Goal: Transaction & Acquisition: Purchase product/service

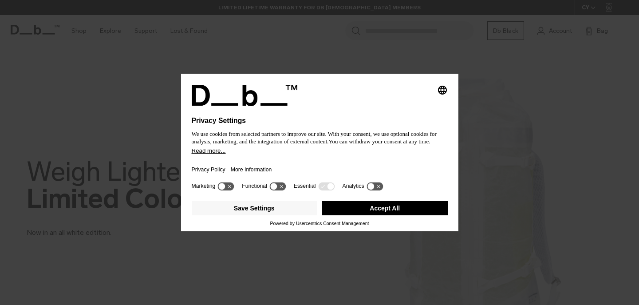
click at [330, 215] on button "Accept All" at bounding box center [384, 208] width 125 height 14
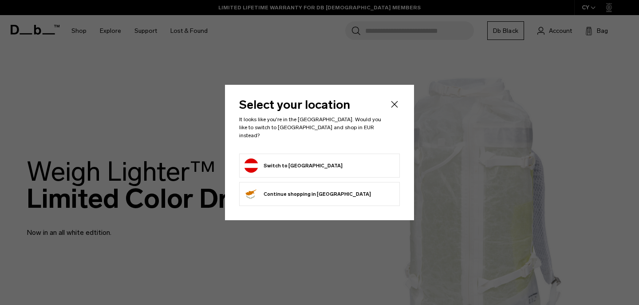
click at [337, 158] on form "Switch to Austria" at bounding box center [319, 165] width 151 height 14
click at [285, 158] on button "Switch to Austria" at bounding box center [293, 165] width 98 height 14
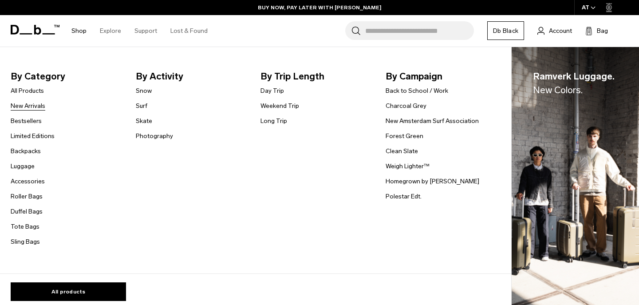
click at [35, 105] on link "New Arrivals" at bounding box center [28, 105] width 35 height 9
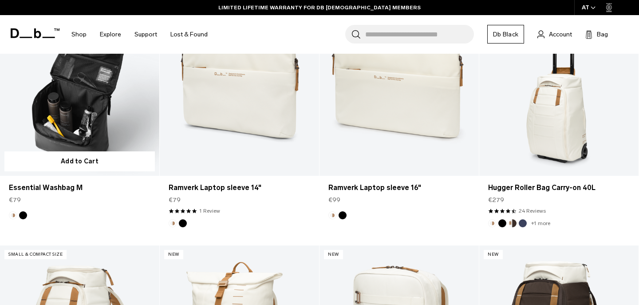
scroll to position [1301, 0]
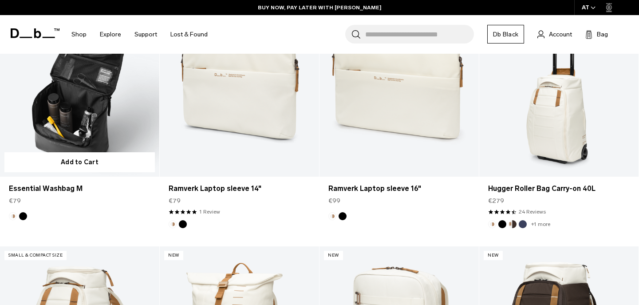
click at [115, 133] on link "Essential Washbag M" at bounding box center [79, 88] width 159 height 177
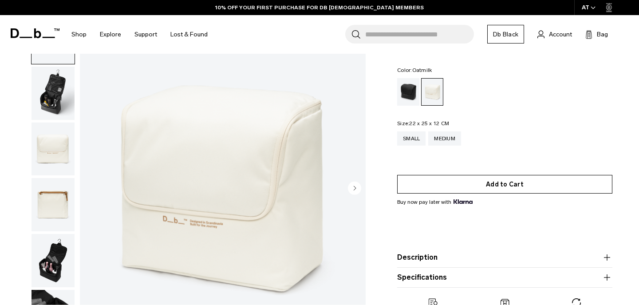
scroll to position [48, 0]
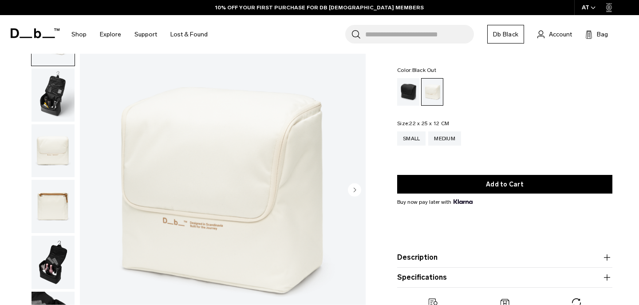
click at [406, 86] on div "Black Out" at bounding box center [408, 91] width 23 height 27
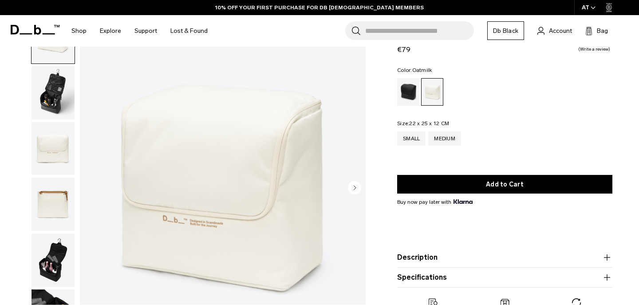
scroll to position [64, 0]
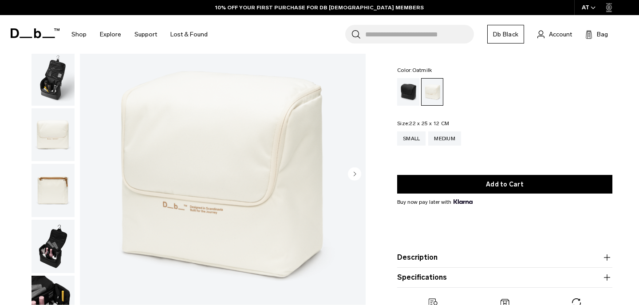
click at [63, 258] on img "button" at bounding box center [52, 246] width 43 height 53
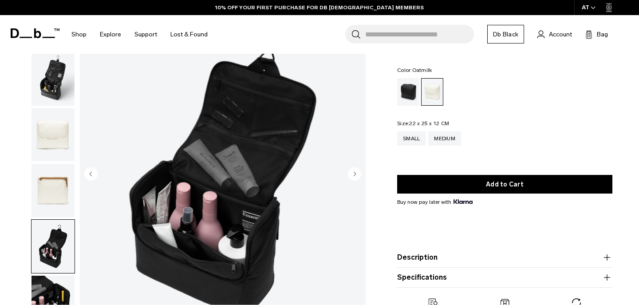
click at [59, 191] on img "button" at bounding box center [52, 190] width 43 height 53
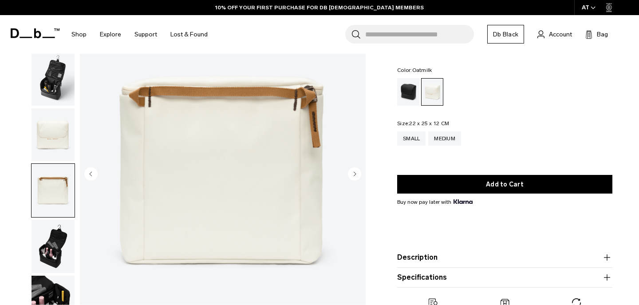
click at [54, 137] on img "button" at bounding box center [52, 134] width 43 height 53
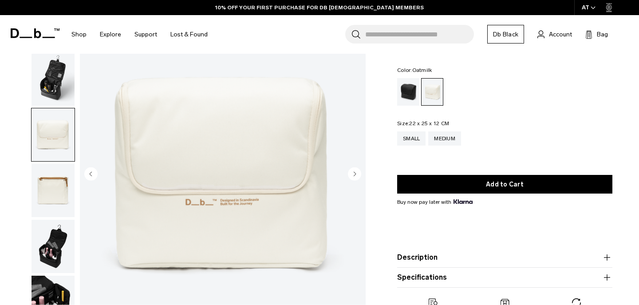
click at [54, 98] on img "button" at bounding box center [52, 78] width 43 height 53
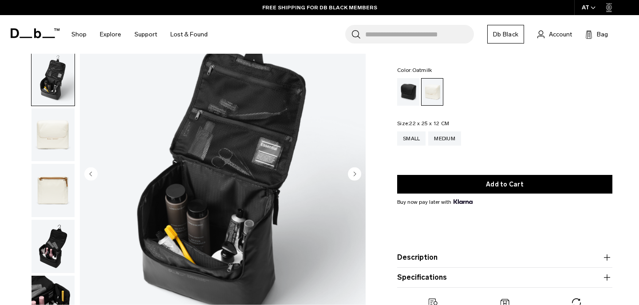
click at [53, 138] on img "button" at bounding box center [52, 134] width 43 height 53
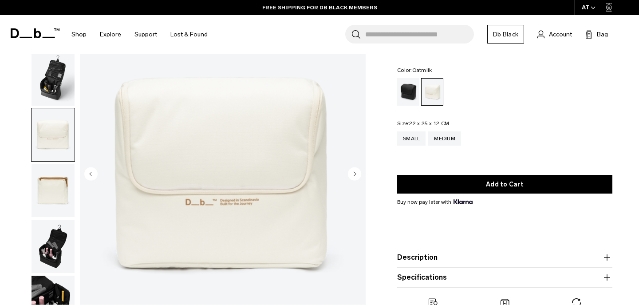
click at [59, 230] on img "button" at bounding box center [52, 246] width 43 height 53
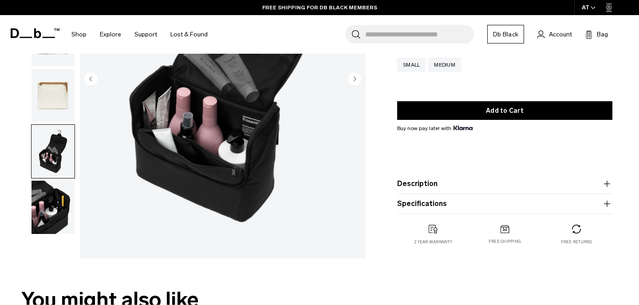
scroll to position [161, 0]
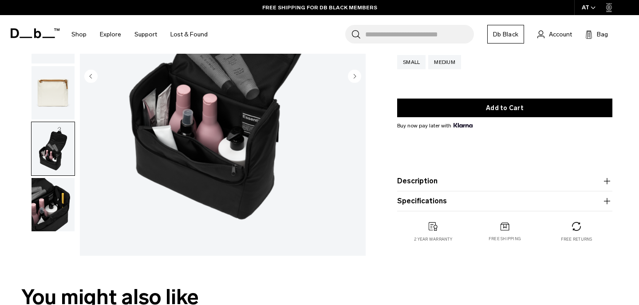
click at [59, 230] on img "button" at bounding box center [52, 204] width 43 height 53
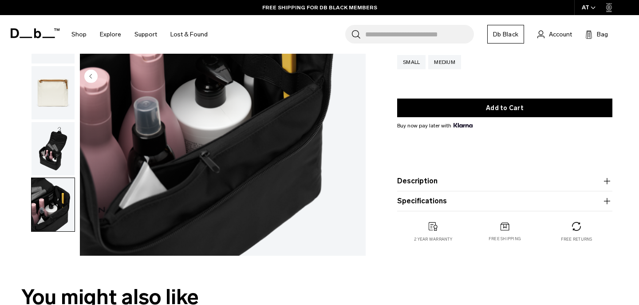
scroll to position [117, 0]
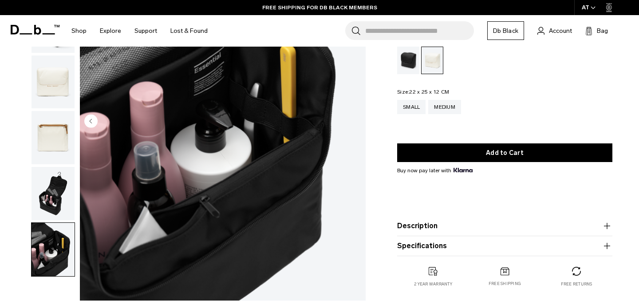
click at [59, 196] on img "button" at bounding box center [52, 193] width 43 height 53
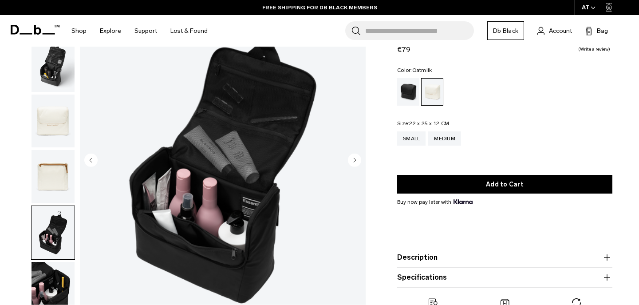
scroll to position [77, 0]
click at [60, 162] on img "button" at bounding box center [52, 176] width 43 height 53
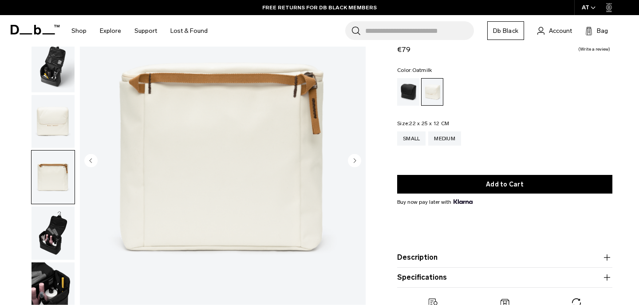
click at [59, 138] on img "button" at bounding box center [52, 121] width 43 height 53
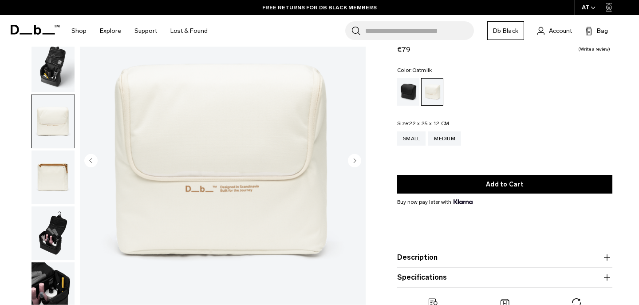
click at [57, 92] on img "button" at bounding box center [52, 65] width 43 height 53
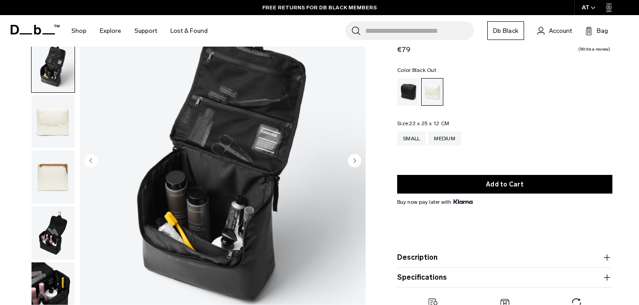
click at [408, 101] on div "Black Out" at bounding box center [408, 91] width 23 height 27
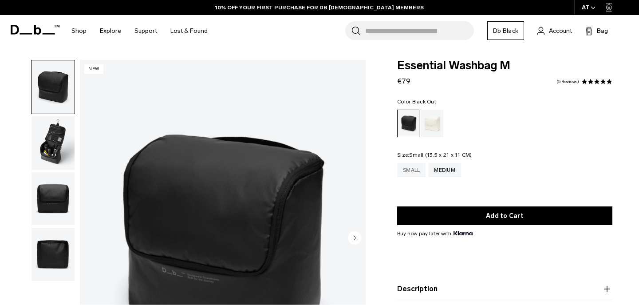
click at [419, 168] on div "Small" at bounding box center [411, 170] width 28 height 14
click at [447, 169] on div "Medium" at bounding box center [444, 170] width 33 height 14
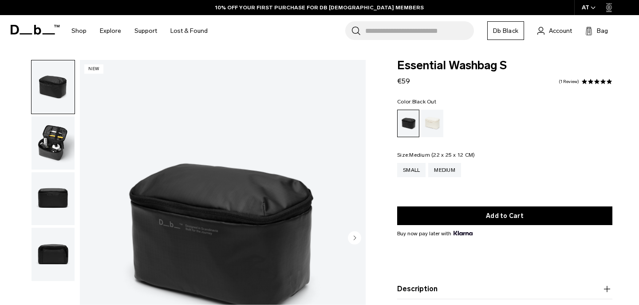
click at [449, 170] on div "Medium" at bounding box center [444, 170] width 33 height 14
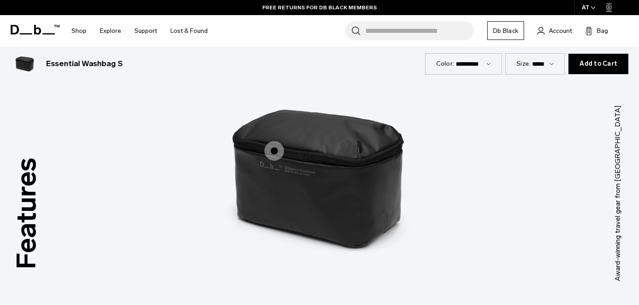
scroll to position [778, 0]
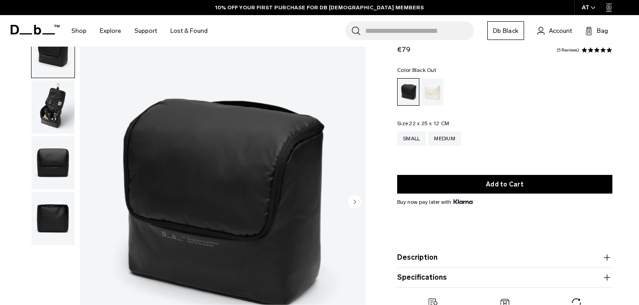
scroll to position [32, 0]
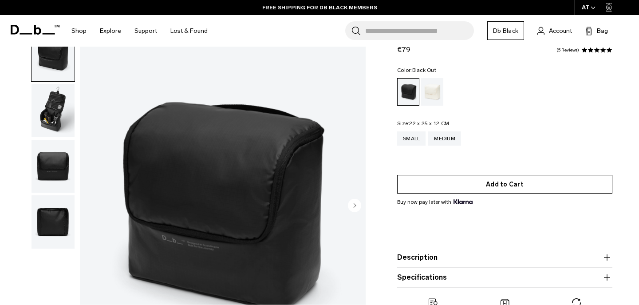
click at [470, 184] on button "Add to Cart" at bounding box center [504, 184] width 215 height 19
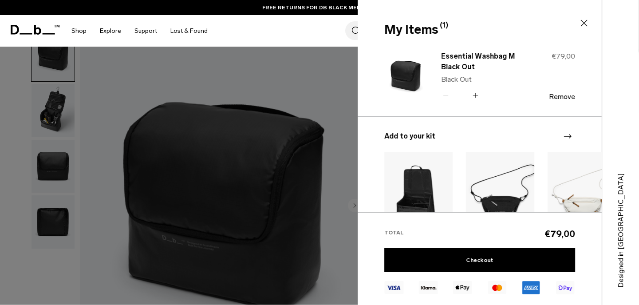
click at [318, 90] on div at bounding box center [319, 152] width 639 height 305
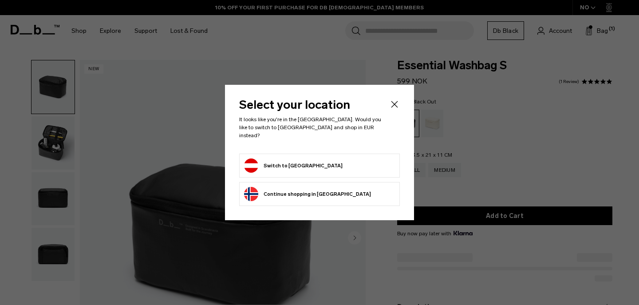
click at [397, 110] on icon "Close" at bounding box center [394, 104] width 11 height 11
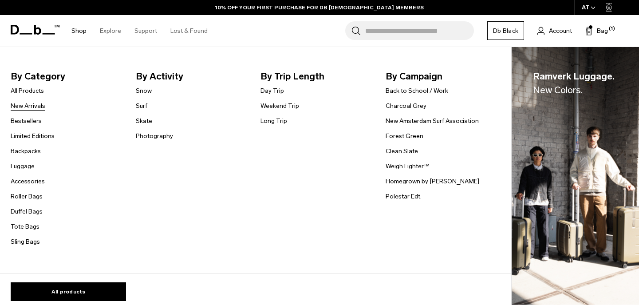
click at [34, 106] on link "New Arrivals" at bounding box center [28, 105] width 35 height 9
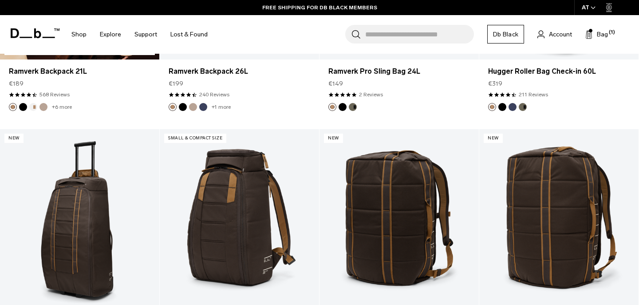
scroll to position [2205, 0]
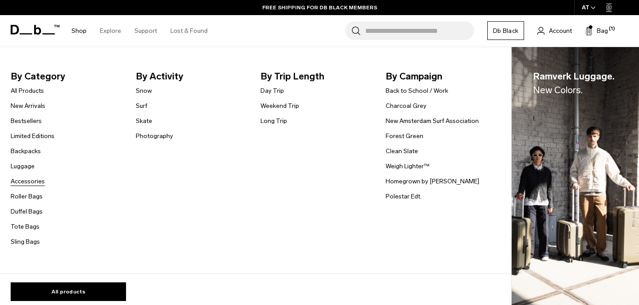
click at [37, 180] on link "Accessories" at bounding box center [28, 180] width 34 height 9
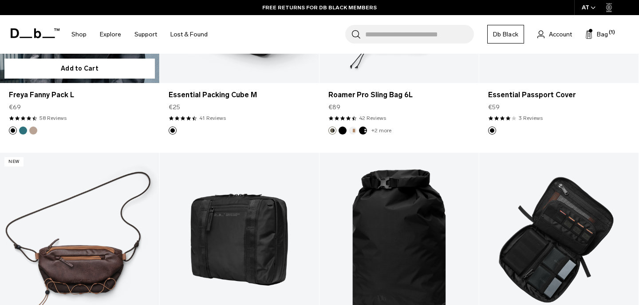
scroll to position [1549, 0]
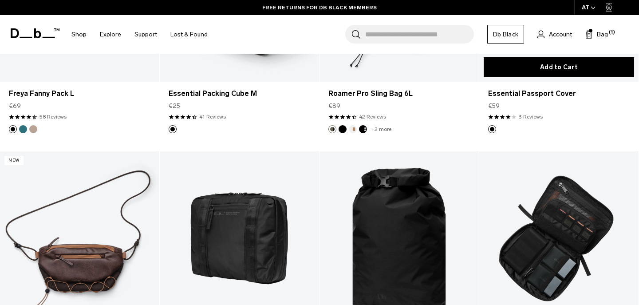
click at [529, 75] on button "Add to Cart" at bounding box center [558, 67] width 150 height 20
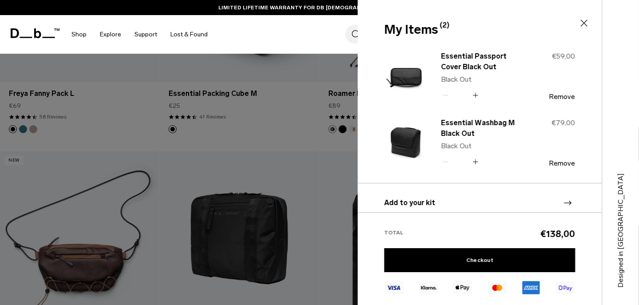
click at [324, 173] on div at bounding box center [319, 152] width 639 height 305
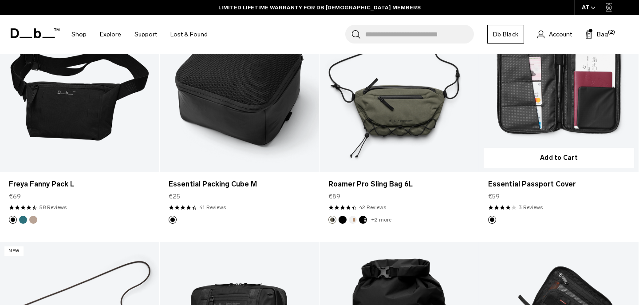
scroll to position [1441, 0]
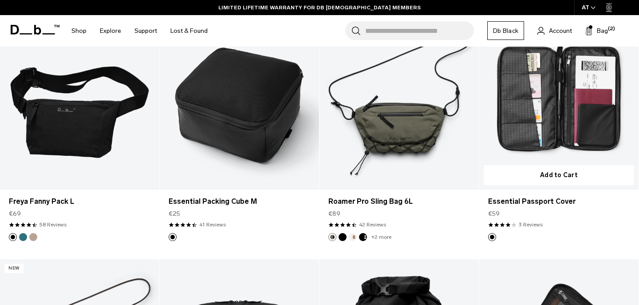
click at [542, 121] on link "Essential Passport Cover" at bounding box center [558, 100] width 159 height 177
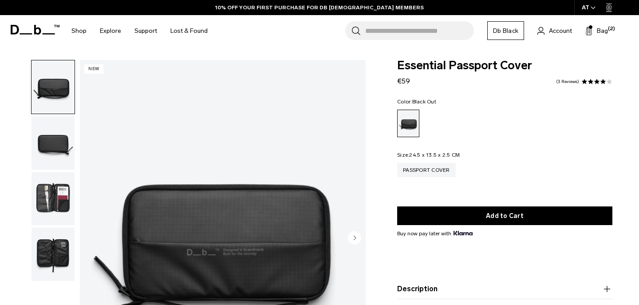
click at [64, 153] on img "button" at bounding box center [52, 142] width 43 height 53
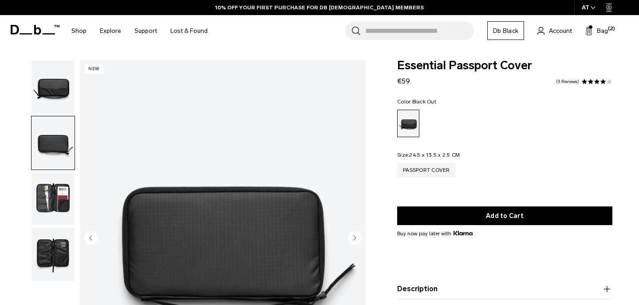
scroll to position [47, 0]
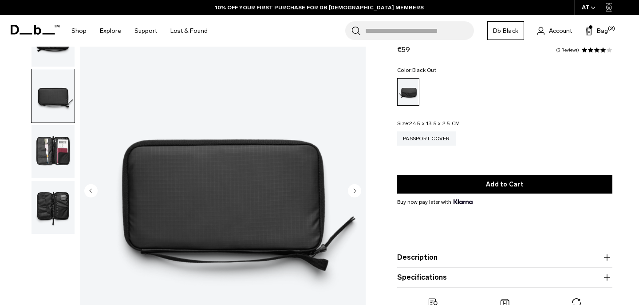
click at [64, 153] on img "button" at bounding box center [52, 151] width 43 height 53
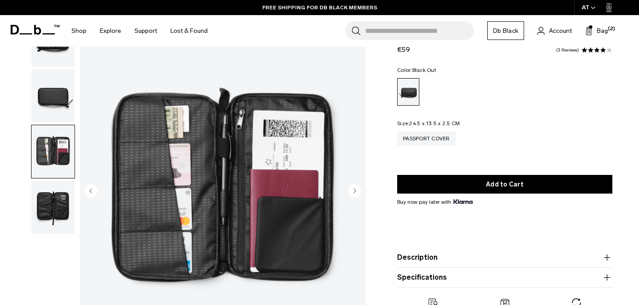
click at [61, 200] on img "button" at bounding box center [52, 206] width 43 height 53
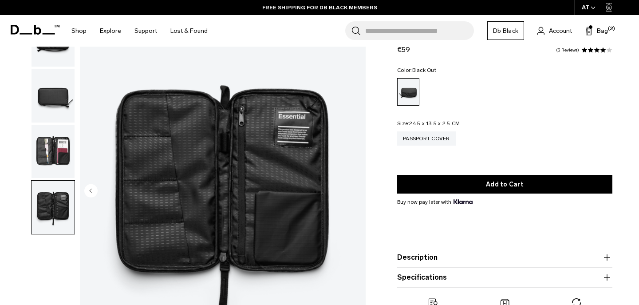
click at [60, 156] on img "button" at bounding box center [52, 151] width 43 height 53
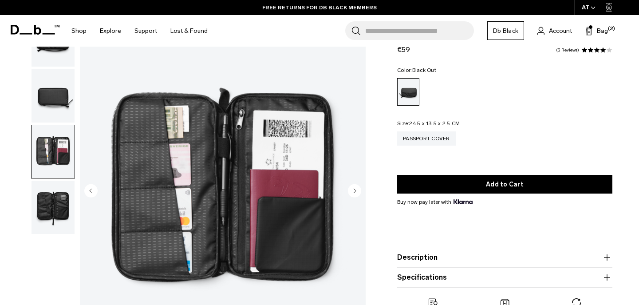
click at [59, 207] on img "button" at bounding box center [52, 206] width 43 height 53
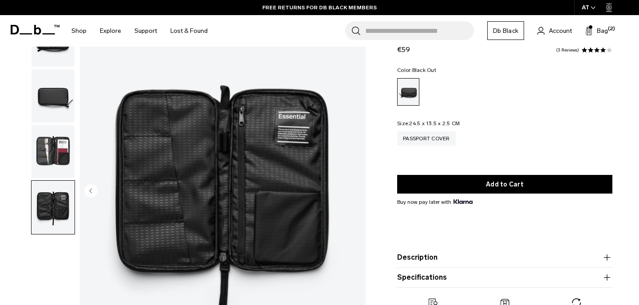
click at [53, 153] on img "button" at bounding box center [52, 151] width 43 height 53
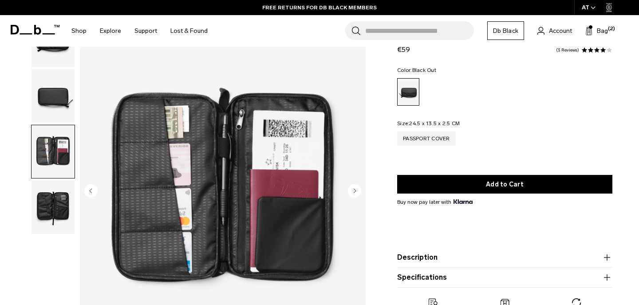
click at [52, 200] on img "button" at bounding box center [52, 206] width 43 height 53
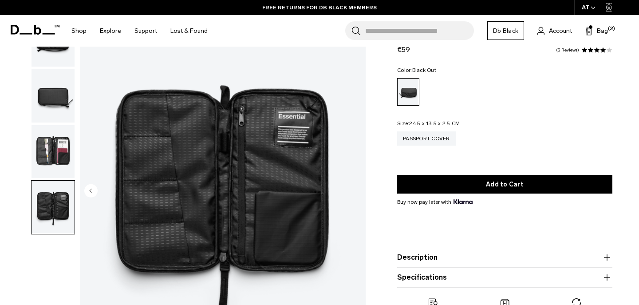
click at [48, 160] on img "button" at bounding box center [52, 151] width 43 height 53
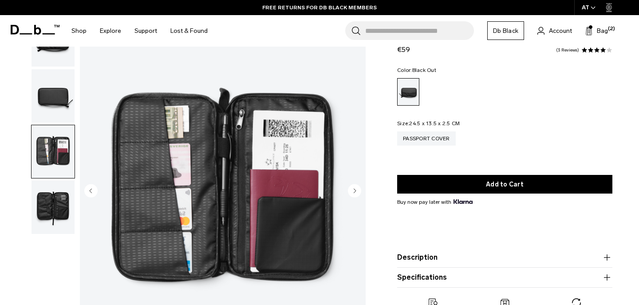
click at [52, 102] on img "button" at bounding box center [52, 95] width 43 height 53
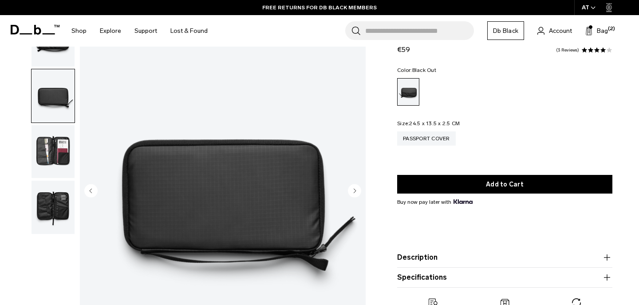
click at [55, 141] on img "button" at bounding box center [52, 151] width 43 height 53
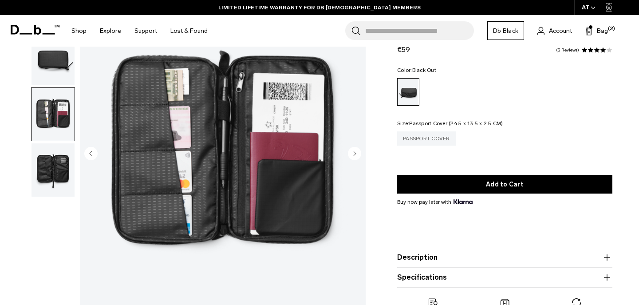
scroll to position [106, 0]
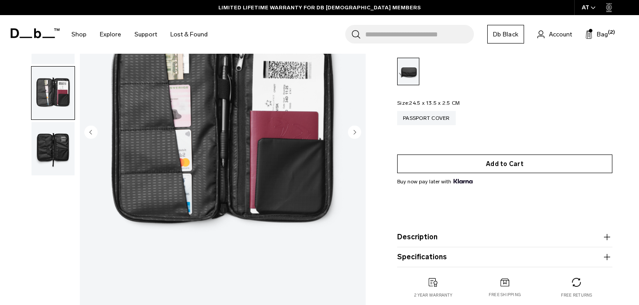
click at [432, 159] on button "Add to Cart" at bounding box center [504, 163] width 215 height 19
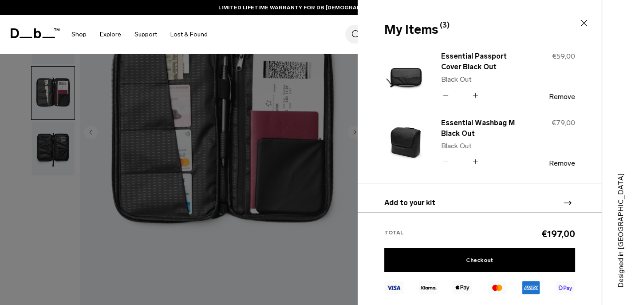
click at [448, 96] on icon at bounding box center [445, 95] width 8 height 13
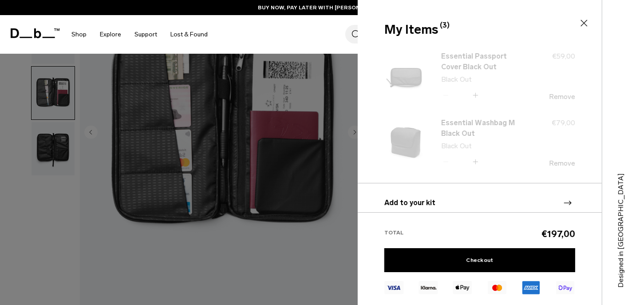
click at [310, 247] on div at bounding box center [319, 152] width 639 height 305
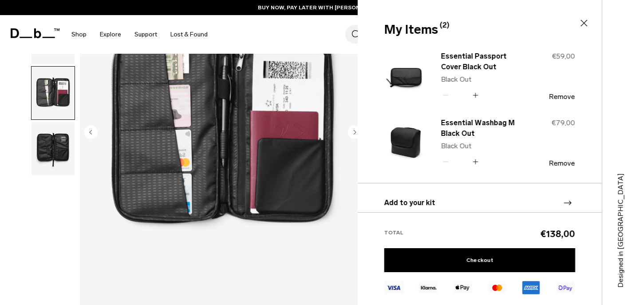
click at [294, 251] on img "3 / 4" at bounding box center [223, 132] width 286 height 357
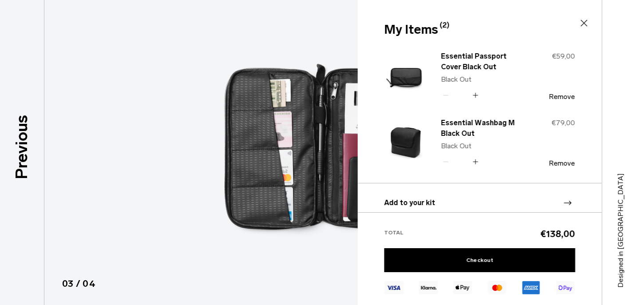
click at [581, 19] on icon at bounding box center [583, 23] width 11 height 11
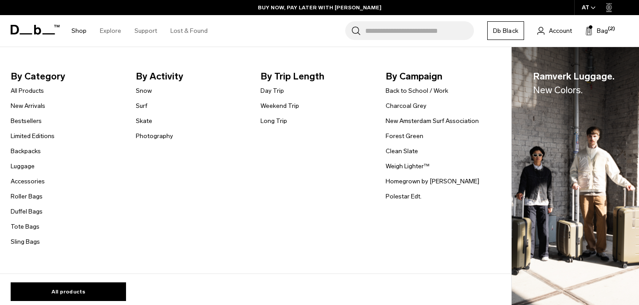
scroll to position [0, 0]
click at [38, 118] on link "Bestsellers" at bounding box center [26, 120] width 31 height 9
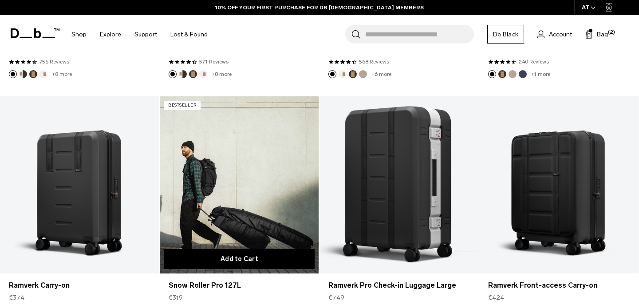
scroll to position [509, 0]
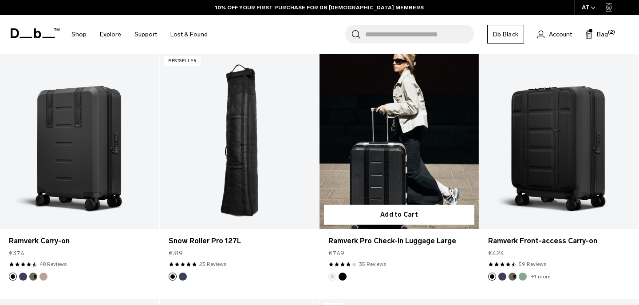
click at [380, 169] on link "Ramverk Pro Check-in Luggage Large" at bounding box center [398, 140] width 159 height 177
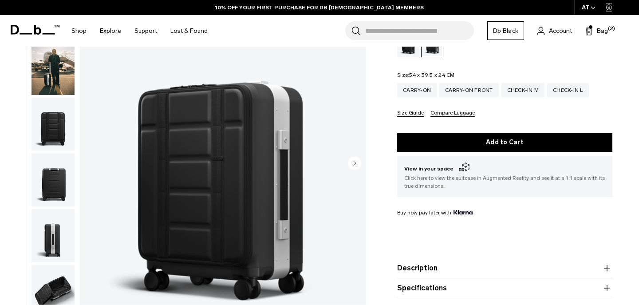
click at [357, 156] on circle "Next slide" at bounding box center [354, 162] width 13 height 13
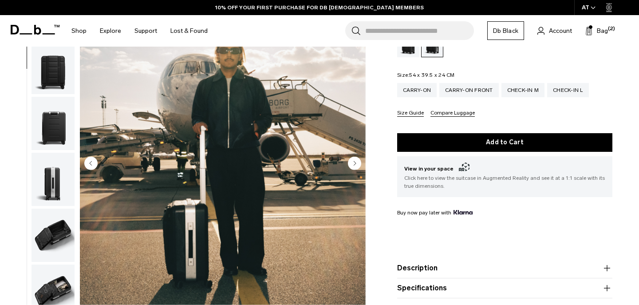
click at [357, 156] on circle "Next slide" at bounding box center [354, 162] width 13 height 13
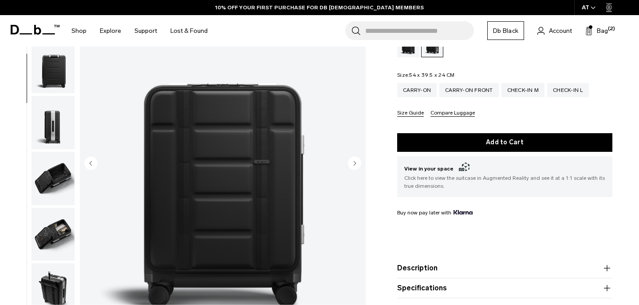
click at [357, 156] on circle "Next slide" at bounding box center [354, 162] width 13 height 13
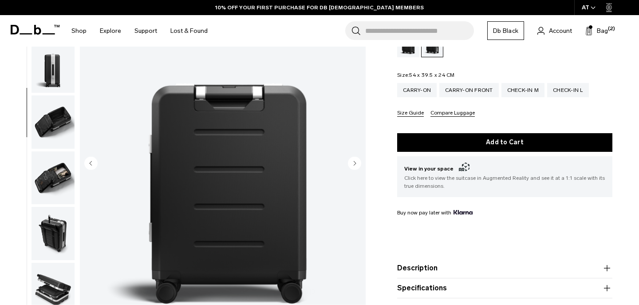
click at [357, 156] on circle "Next slide" at bounding box center [354, 162] width 13 height 13
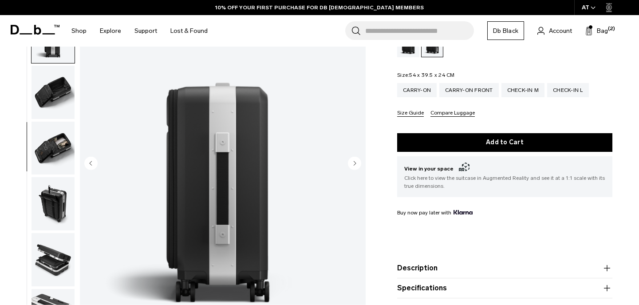
click at [357, 156] on circle "Next slide" at bounding box center [354, 162] width 13 height 13
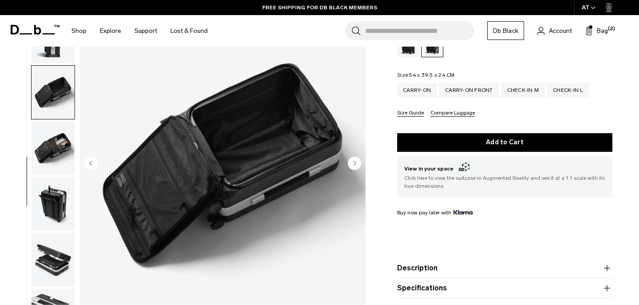
click at [356, 156] on circle "Next slide" at bounding box center [354, 162] width 13 height 13
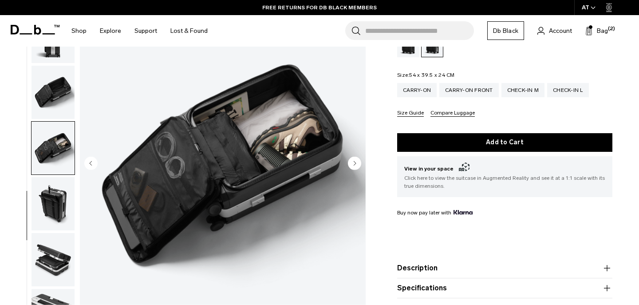
click at [356, 156] on circle "Next slide" at bounding box center [354, 162] width 13 height 13
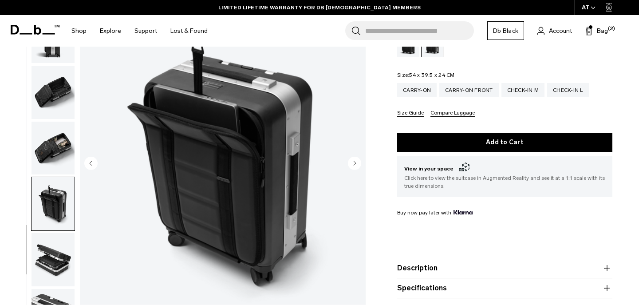
click at [356, 156] on circle "Next slide" at bounding box center [354, 162] width 13 height 13
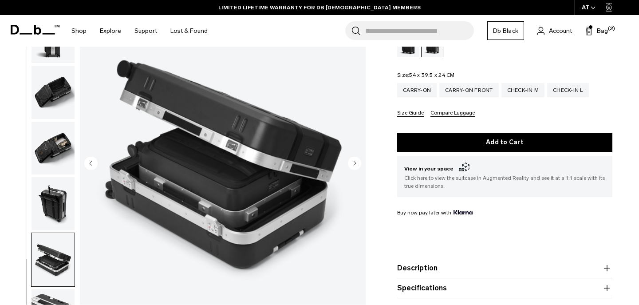
click at [356, 156] on circle "Next slide" at bounding box center [354, 162] width 13 height 13
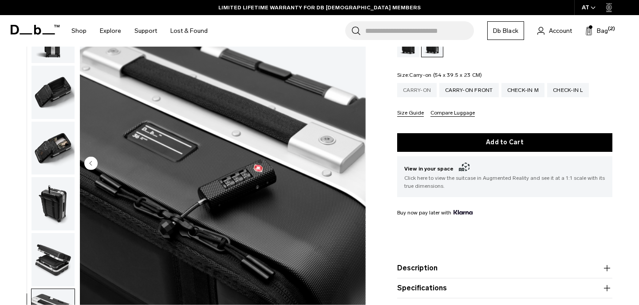
click at [421, 88] on div "Carry-on" at bounding box center [416, 90] width 39 height 14
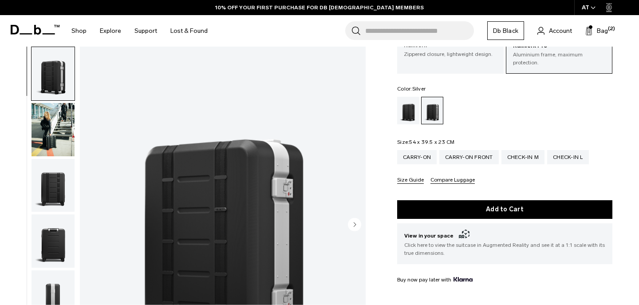
click at [358, 223] on circle "Next slide" at bounding box center [354, 223] width 13 height 13
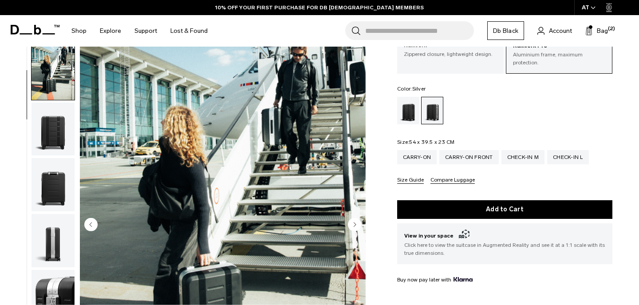
click at [358, 223] on circle "Next slide" at bounding box center [354, 223] width 13 height 13
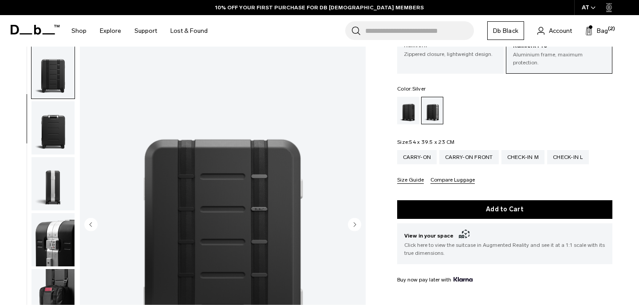
click at [358, 223] on circle "Next slide" at bounding box center [354, 223] width 13 height 13
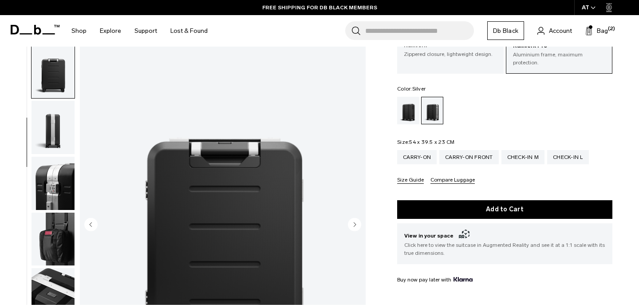
click at [358, 223] on circle "Next slide" at bounding box center [354, 223] width 13 height 13
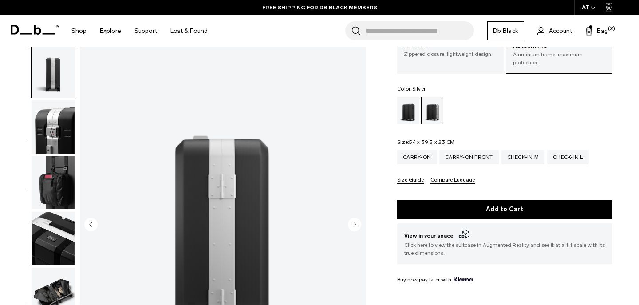
click at [358, 223] on circle "Next slide" at bounding box center [354, 223] width 13 height 13
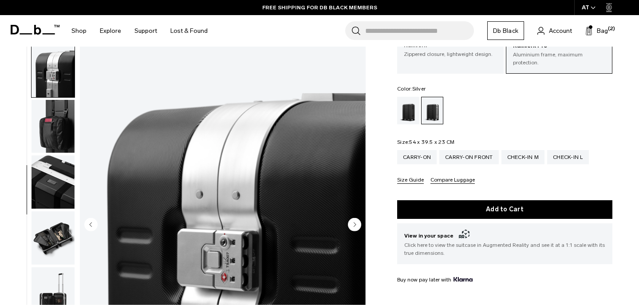
click at [358, 223] on circle "Next slide" at bounding box center [354, 223] width 13 height 13
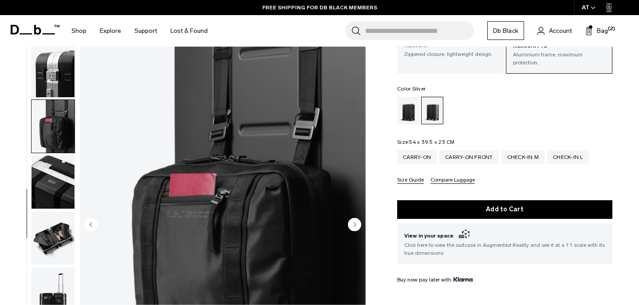
scroll to position [339, 0]
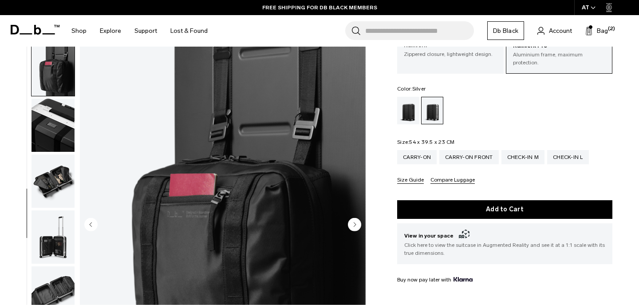
click at [358, 223] on circle "Next slide" at bounding box center [354, 223] width 13 height 13
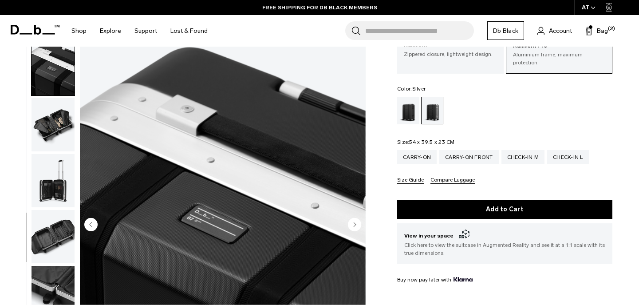
click at [358, 223] on circle "Next slide" at bounding box center [354, 223] width 13 height 13
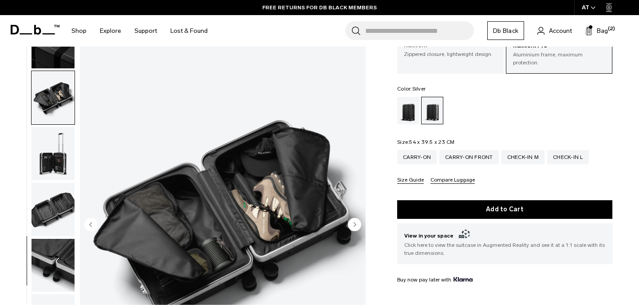
click at [358, 223] on circle "Next slide" at bounding box center [354, 223] width 13 height 13
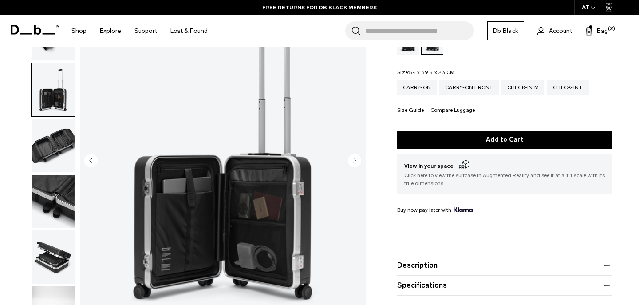
scroll to position [139, 0]
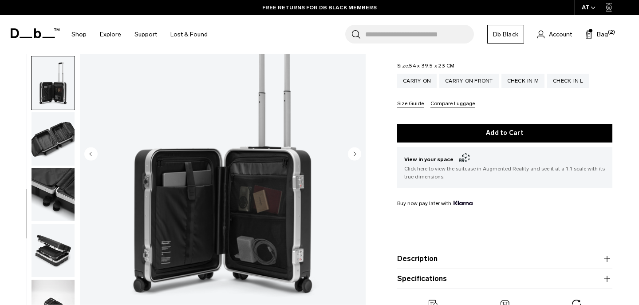
click at [351, 147] on circle "Next slide" at bounding box center [354, 153] width 13 height 13
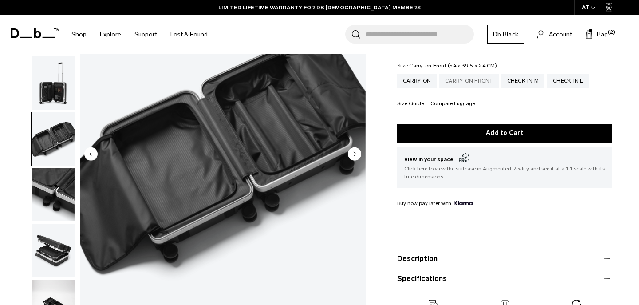
click at [461, 75] on div "Carry-on Front" at bounding box center [468, 81] width 59 height 14
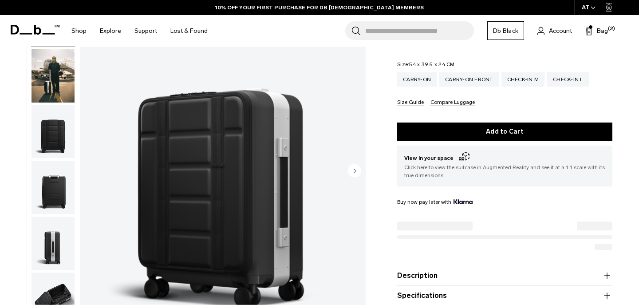
click at [348, 160] on img "1 / 10" at bounding box center [223, 171] width 286 height 357
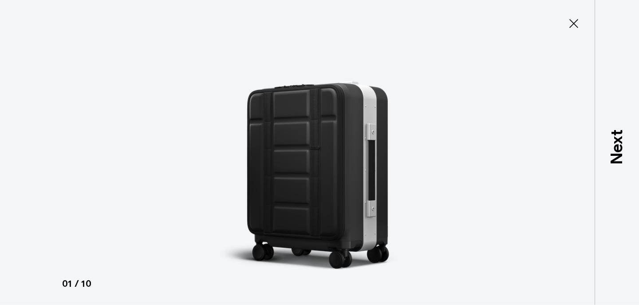
click at [572, 20] on icon at bounding box center [573, 23] width 14 height 14
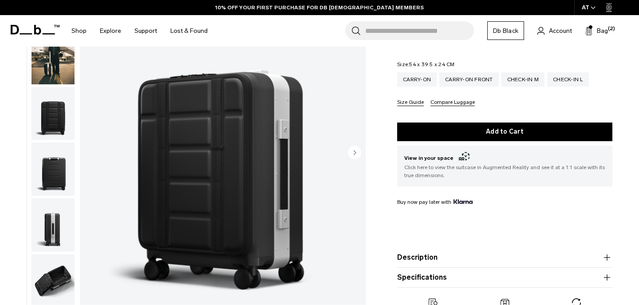
click at [356, 145] on circle "Next slide" at bounding box center [354, 151] width 13 height 13
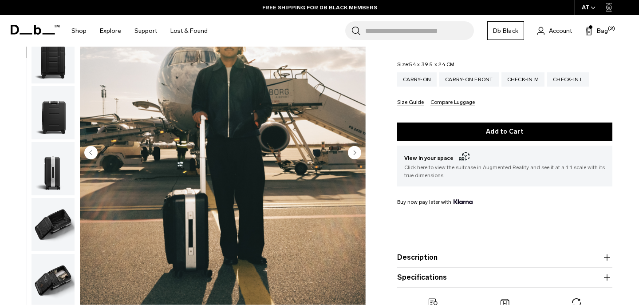
click at [356, 145] on circle "Next slide" at bounding box center [354, 151] width 13 height 13
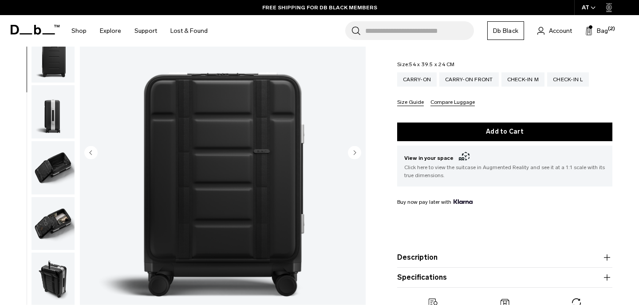
click at [356, 145] on circle "Next slide" at bounding box center [354, 151] width 13 height 13
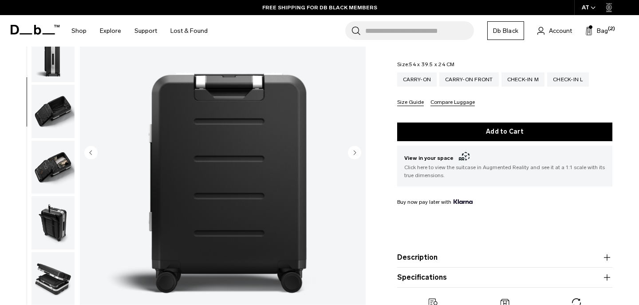
click at [356, 145] on circle "Next slide" at bounding box center [354, 151] width 13 height 13
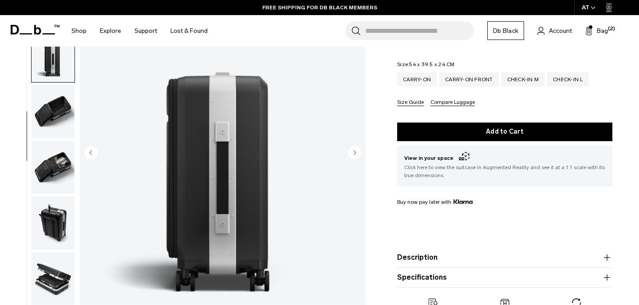
scroll to position [206, 0]
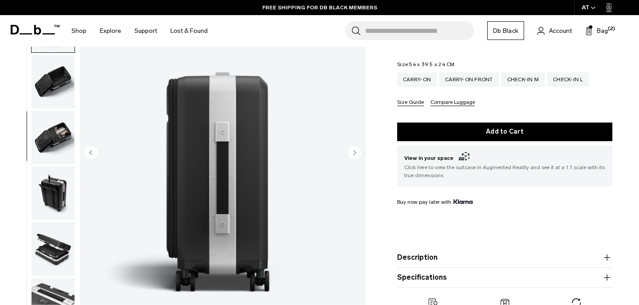
click at [356, 145] on circle "Next slide" at bounding box center [354, 151] width 13 height 13
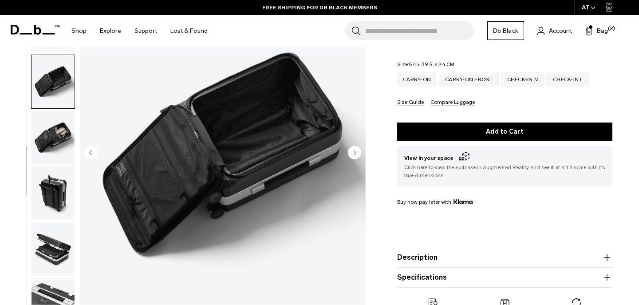
click at [356, 145] on circle "Next slide" at bounding box center [354, 151] width 13 height 13
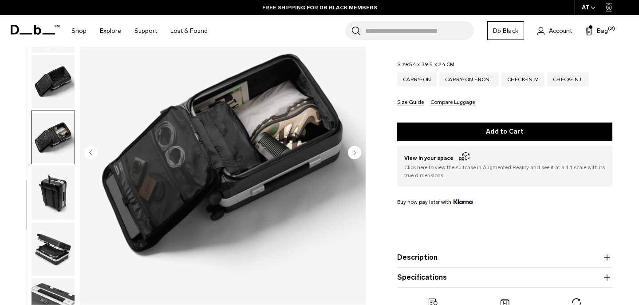
click at [356, 145] on circle "Next slide" at bounding box center [354, 151] width 13 height 13
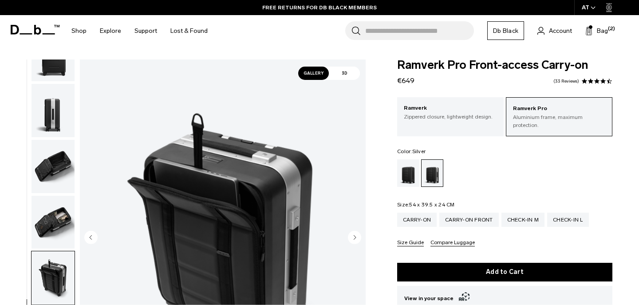
scroll to position [0, 0]
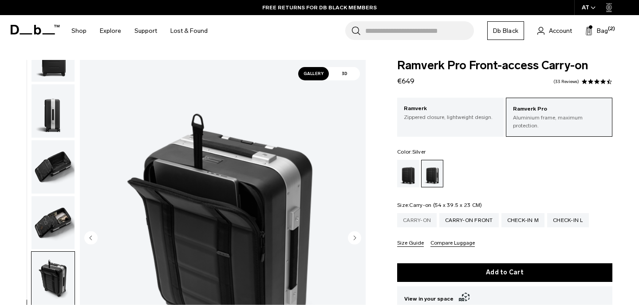
click at [429, 214] on div "Carry-on" at bounding box center [416, 220] width 39 height 14
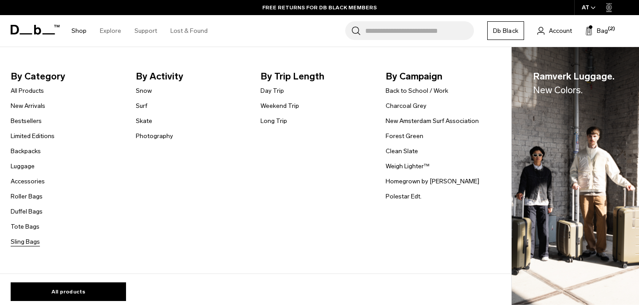
click at [35, 242] on link "Sling Bags" at bounding box center [25, 241] width 29 height 9
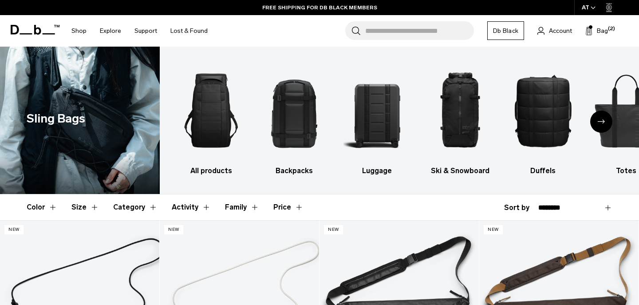
click at [600, 120] on icon "Next slide" at bounding box center [600, 121] width 7 height 4
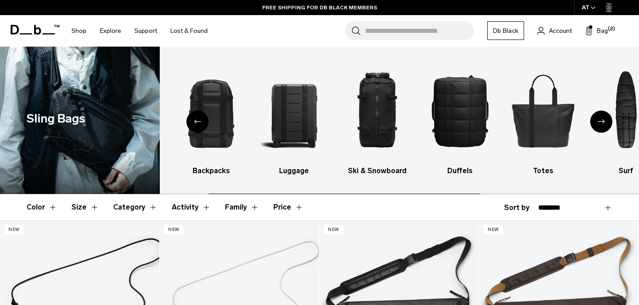
click at [600, 120] on icon "Next slide" at bounding box center [600, 121] width 7 height 4
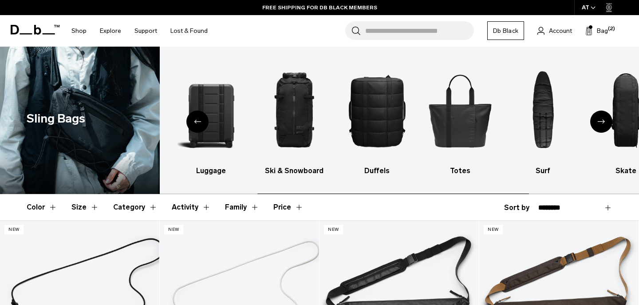
click at [600, 120] on icon "Next slide" at bounding box center [600, 121] width 7 height 4
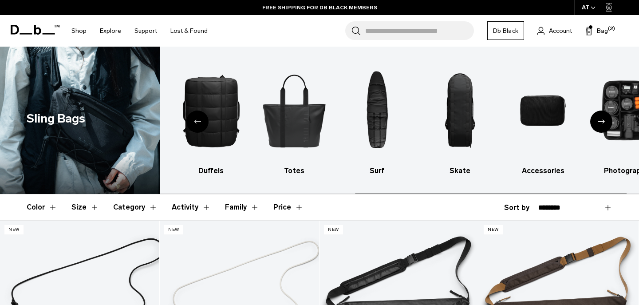
click at [600, 120] on icon "Next slide" at bounding box center [600, 121] width 7 height 4
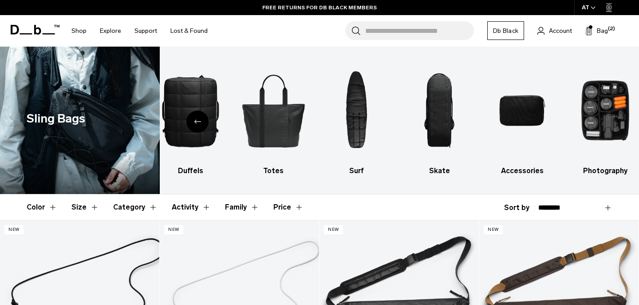
click at [195, 121] on icon "Previous slide" at bounding box center [197, 121] width 7 height 4
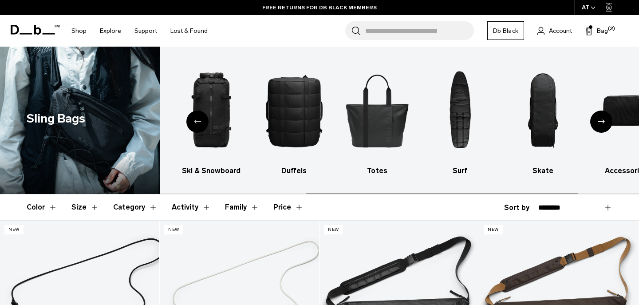
click at [195, 121] on icon "Previous slide" at bounding box center [197, 121] width 7 height 4
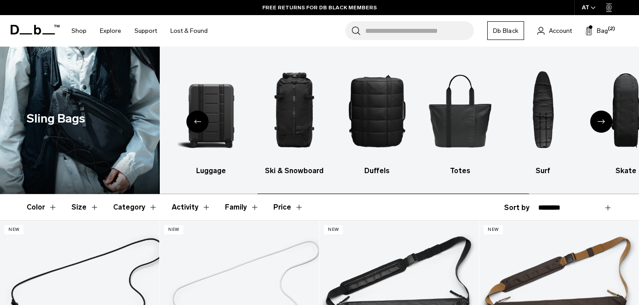
click at [195, 121] on icon "Previous slide" at bounding box center [197, 121] width 7 height 4
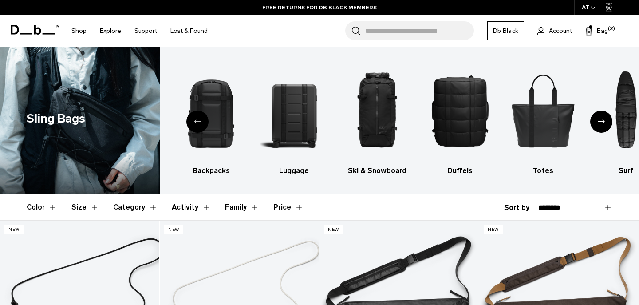
click at [195, 121] on icon "Previous slide" at bounding box center [197, 121] width 7 height 4
click at [195, 121] on ul "All products Backpacks Luggage Ski & Snowboard Duffels Totes Surf Skate Accesso…" at bounding box center [324, 118] width 461 height 116
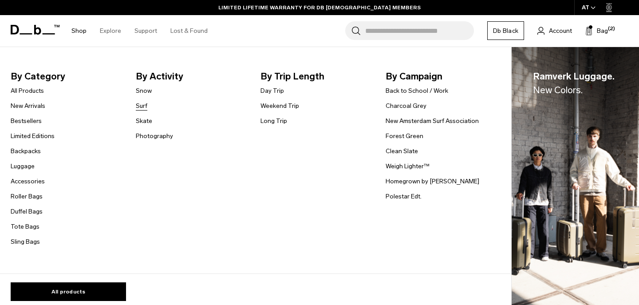
click at [141, 106] on link "Surf" at bounding box center [142, 105] width 12 height 9
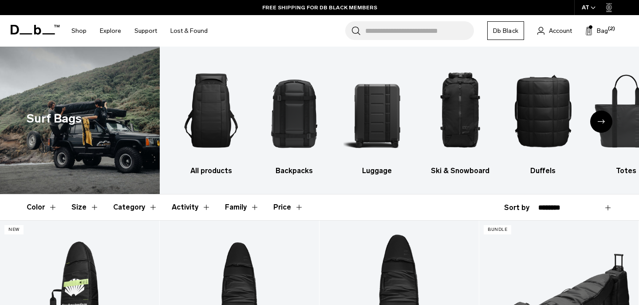
click at [381, 23] on input "Search for Bags, Luggage..." at bounding box center [419, 30] width 109 height 19
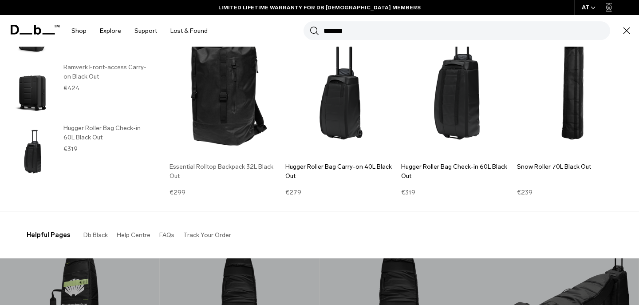
scroll to position [79, 0]
type input "*******"
click at [244, 98] on img at bounding box center [224, 82] width 111 height 150
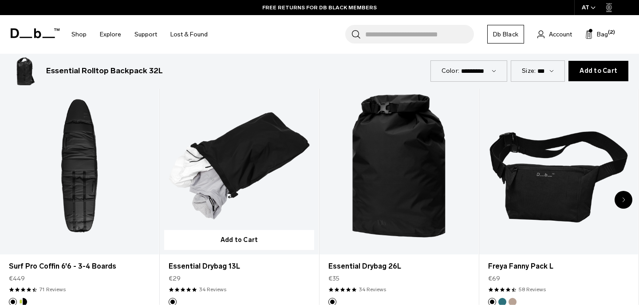
scroll to position [1471, 0]
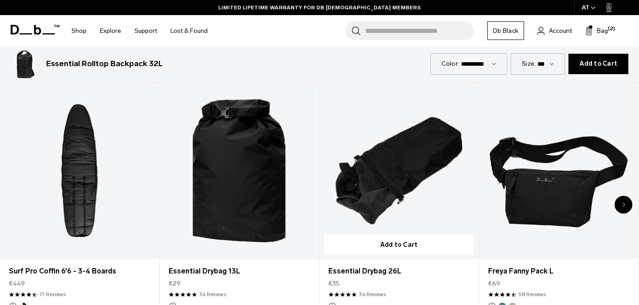
click at [399, 169] on link "Essential Drybag 26L" at bounding box center [398, 170] width 159 height 176
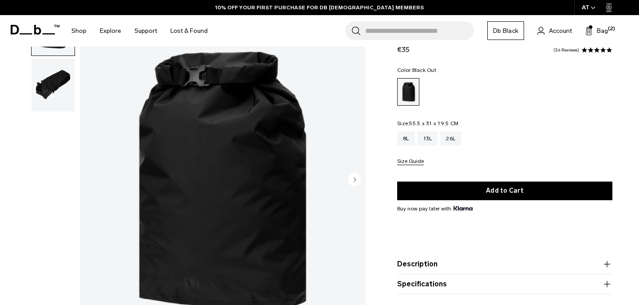
scroll to position [92, 0]
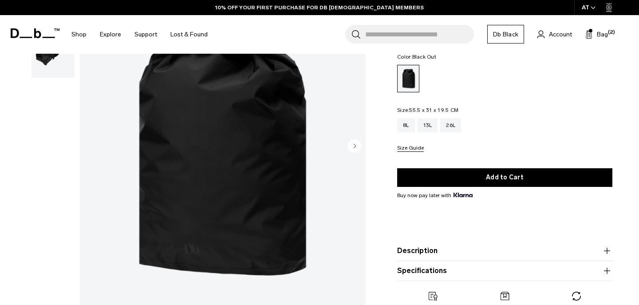
click at [352, 147] on circle "Next slide" at bounding box center [354, 145] width 13 height 13
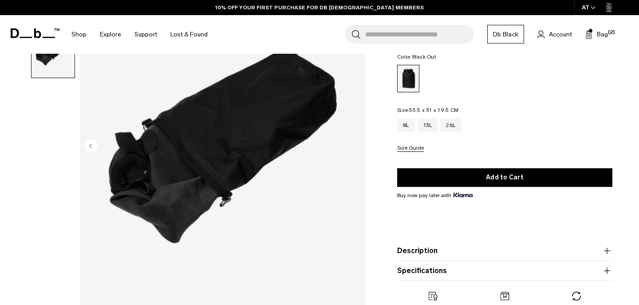
click at [352, 147] on img "2 / 2" at bounding box center [223, 146] width 286 height 357
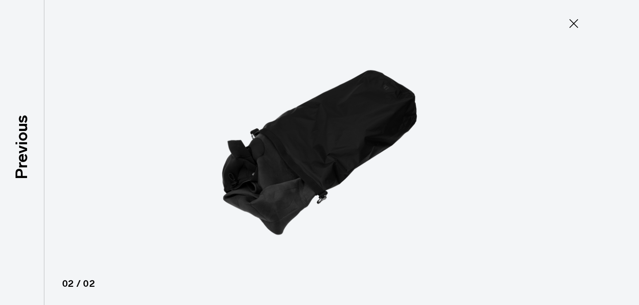
click at [352, 147] on img at bounding box center [319, 152] width 399 height 305
click at [568, 20] on icon at bounding box center [573, 23] width 14 height 14
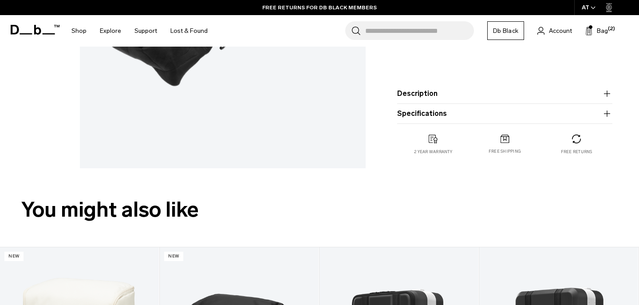
scroll to position [10, 0]
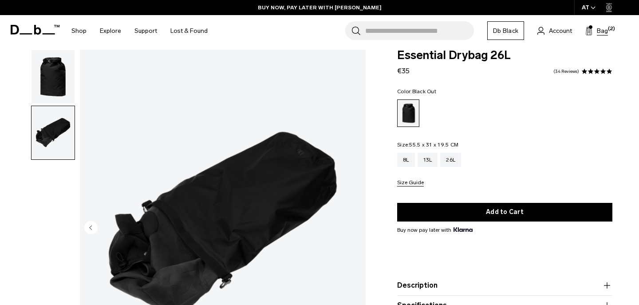
click at [604, 27] on span "Bag" at bounding box center [601, 30] width 11 height 9
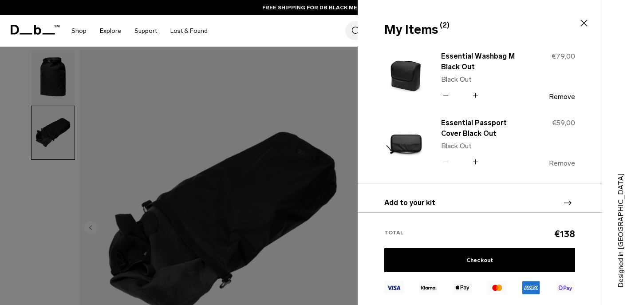
click at [569, 162] on button "Remove" at bounding box center [562, 163] width 26 height 8
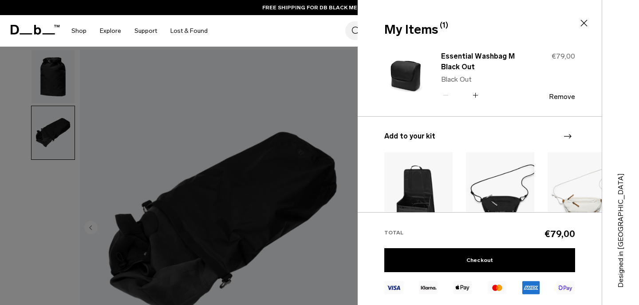
click at [302, 40] on div "Search for Bags, Luggage... Search Close Trending Products All Products Hugger …" at bounding box center [422, 30] width 417 height 31
click at [471, 259] on link "Checkout" at bounding box center [479, 260] width 191 height 24
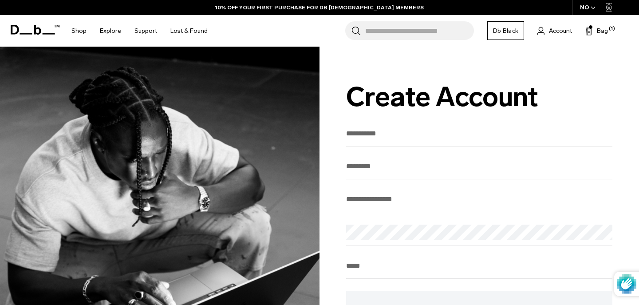
type input "*"
type input "*****"
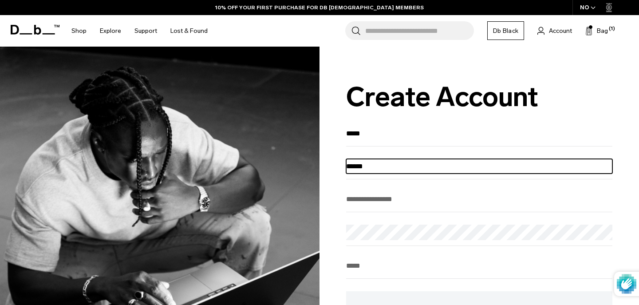
type input "******"
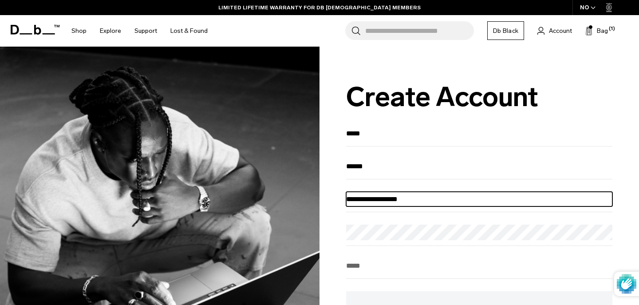
type input "**********"
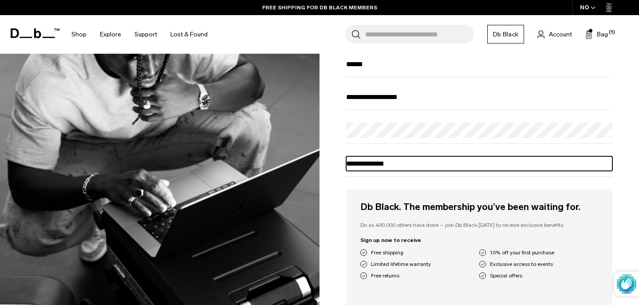
scroll to position [200, 0]
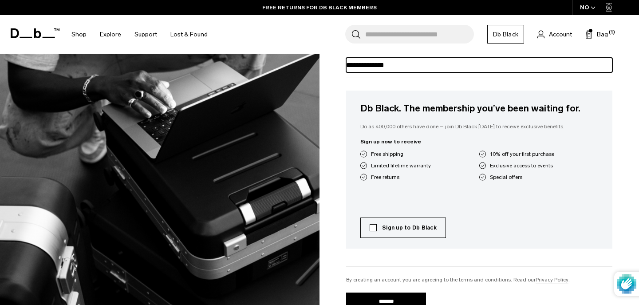
type input "**********"
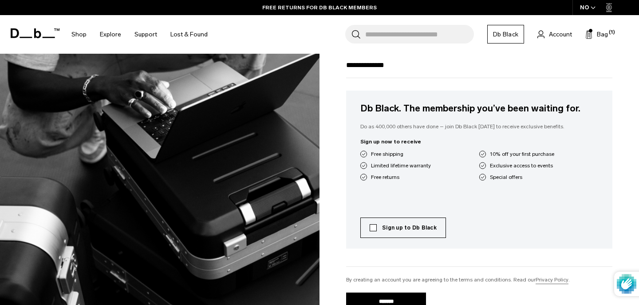
click at [407, 231] on label "Sign up to Db Black" at bounding box center [402, 228] width 67 height 8
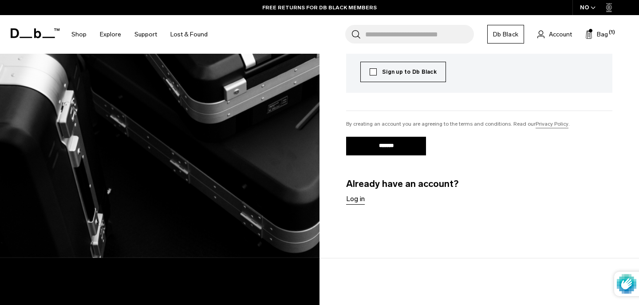
scroll to position [372, 0]
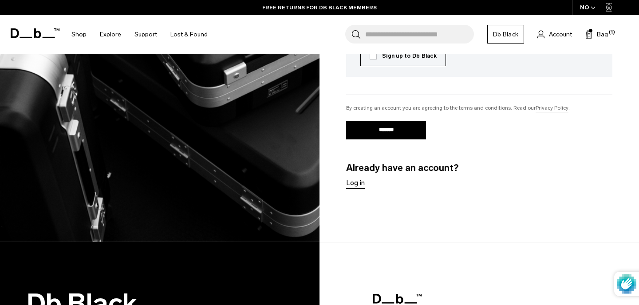
click at [401, 137] on input "*******" at bounding box center [386, 130] width 80 height 19
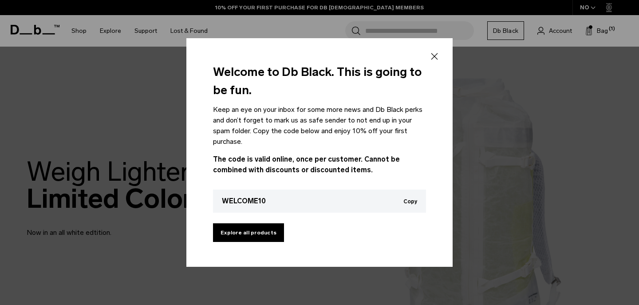
click at [432, 59] on icon at bounding box center [434, 56] width 11 height 11
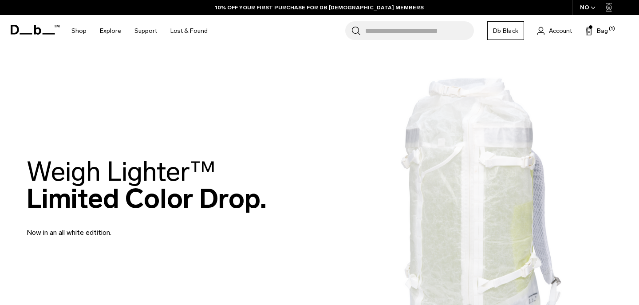
click at [592, 14] on div "NO" at bounding box center [587, 7] width 31 height 15
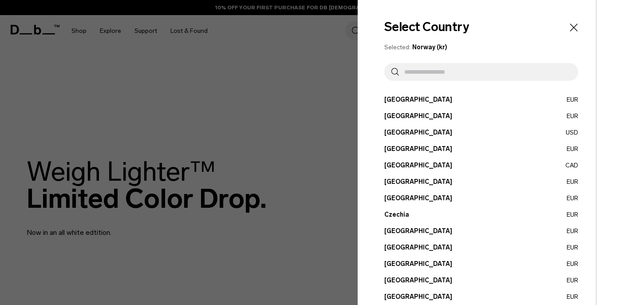
click at [433, 103] on button "[GEOGRAPHIC_DATA] EUR" at bounding box center [481, 99] width 194 height 9
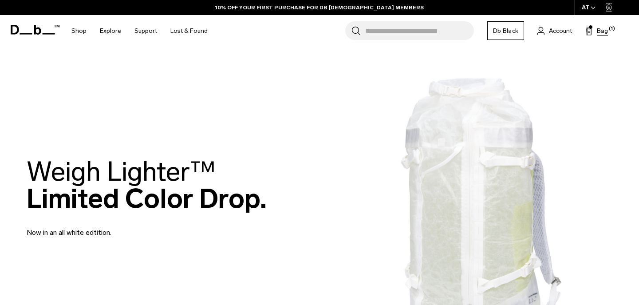
click at [602, 31] on span "Bag" at bounding box center [601, 30] width 11 height 9
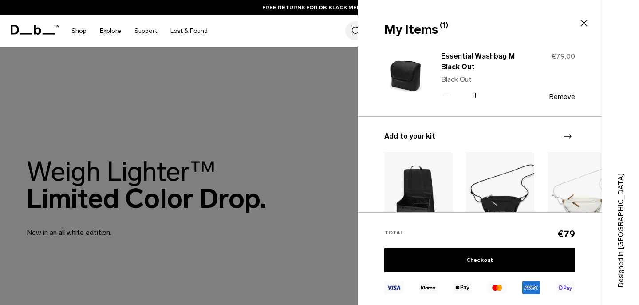
click at [583, 24] on icon at bounding box center [583, 23] width 7 height 7
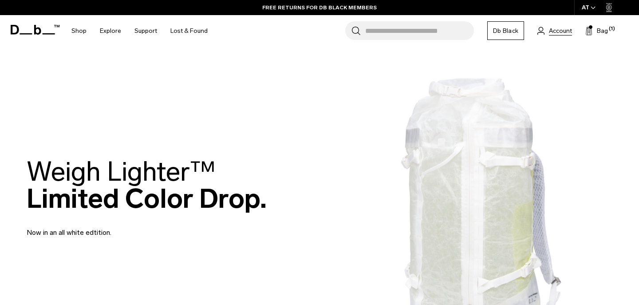
click at [567, 30] on span "Account" at bounding box center [560, 30] width 23 height 9
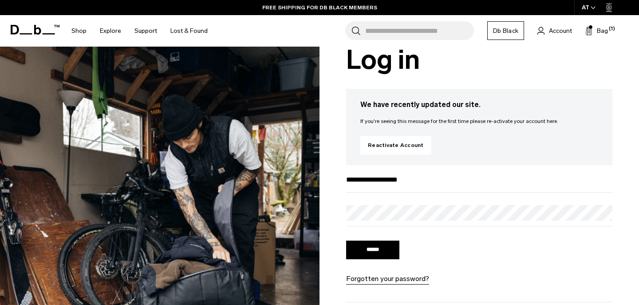
type input "**********"
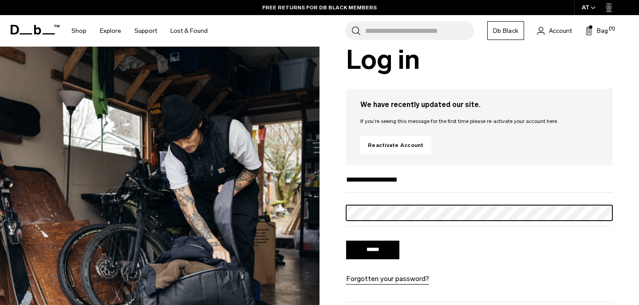
click at [373, 251] on input "******" at bounding box center [372, 249] width 53 height 19
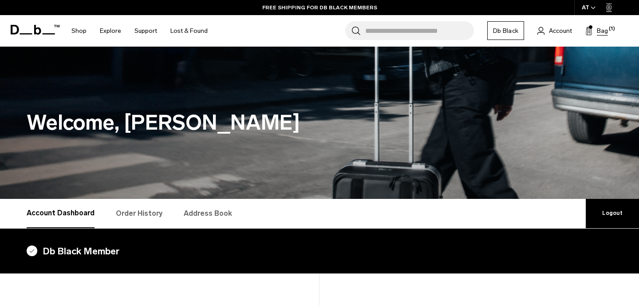
click at [601, 35] on span "Bag" at bounding box center [601, 30] width 11 height 9
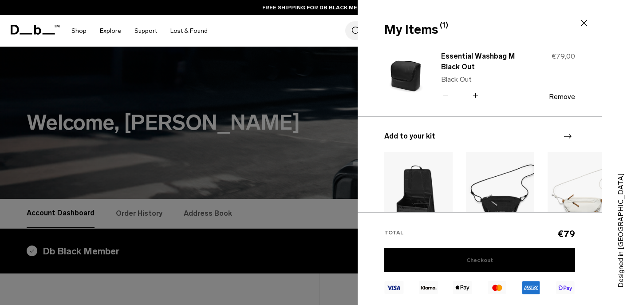
click at [511, 255] on link "Checkout" at bounding box center [479, 260] width 191 height 24
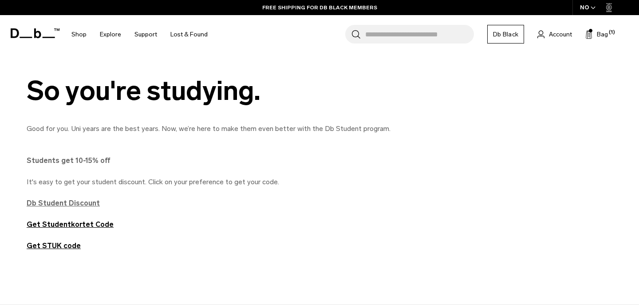
click at [79, 202] on strong "Db Student Discount" at bounding box center [63, 203] width 73 height 8
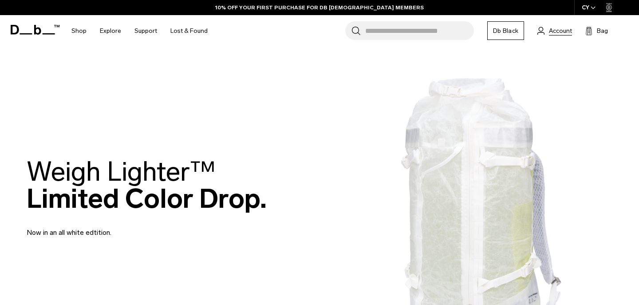
click at [553, 33] on span "Account" at bounding box center [560, 30] width 23 height 9
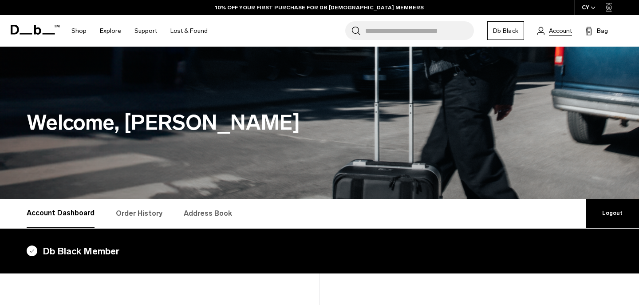
click at [561, 30] on span "Account" at bounding box center [560, 30] width 23 height 9
click at [612, 224] on link "Logout" at bounding box center [611, 213] width 53 height 29
